Goal: Information Seeking & Learning: Learn about a topic

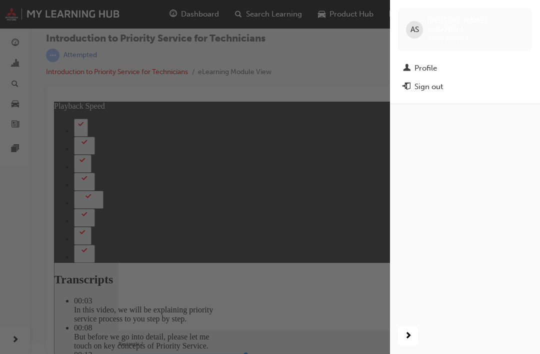
click at [325, 228] on div "button" at bounding box center [195, 177] width 390 height 354
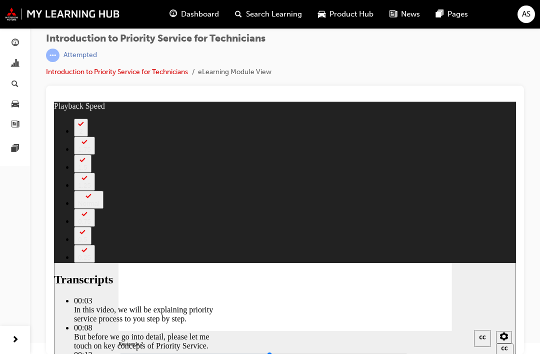
click at [522, 351] on div at bounding box center [285, 220] width 478 height 269
type input "118"
type input "219"
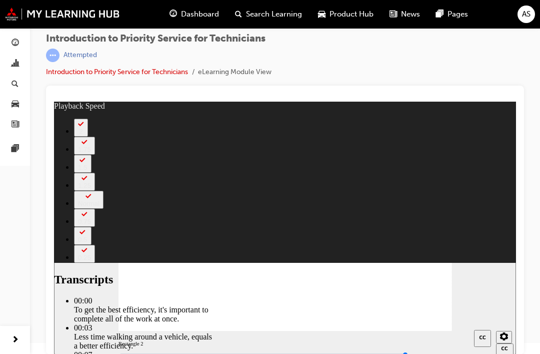
type input "219"
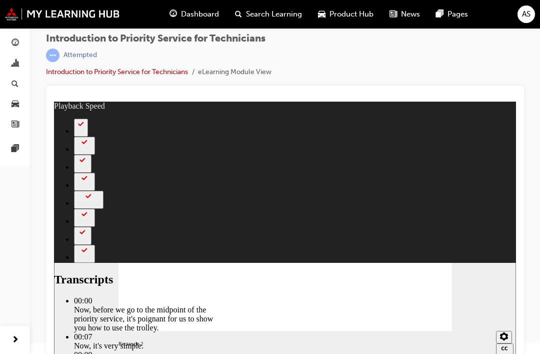
type input "67"
type input "308"
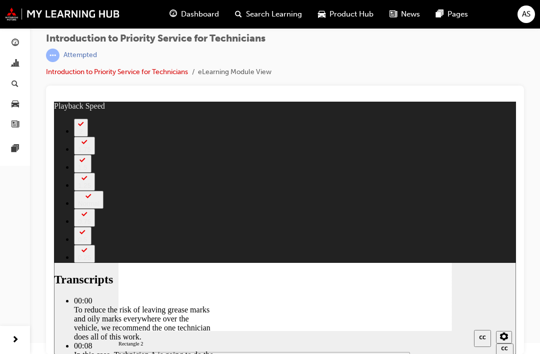
click at [526, 15] on span "AS" at bounding box center [526, 15] width 9 height 12
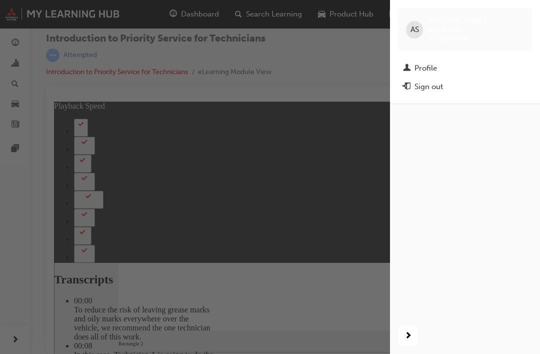
type input "288"
click at [441, 81] on div "Sign out" at bounding box center [429, 87] width 29 height 12
